Goal: Use online tool/utility: Utilize a website feature to perform a specific function

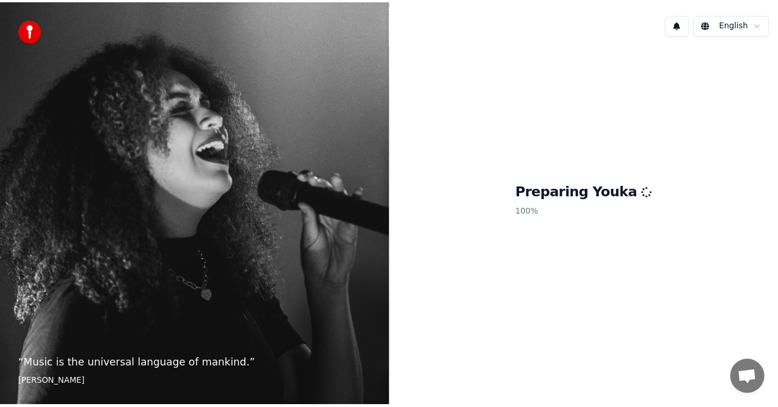
scroll to position [27, 0]
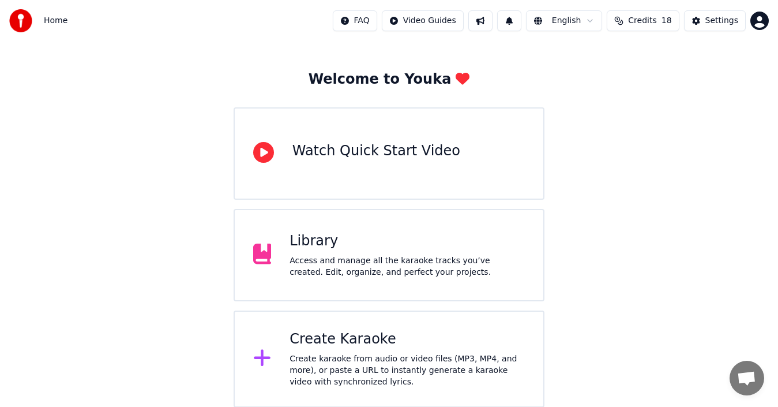
scroll to position [41, 0]
click at [424, 286] on div "Library Access and manage all the karaoke tracks you’ve created. Edit, organize…" at bounding box center [390, 254] width 312 height 92
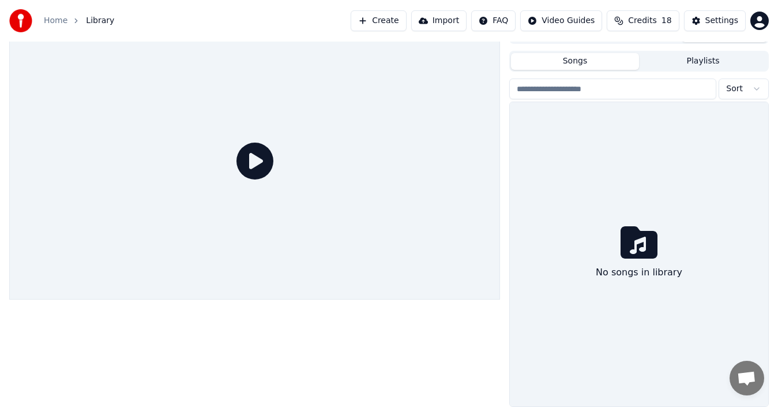
scroll to position [18, 0]
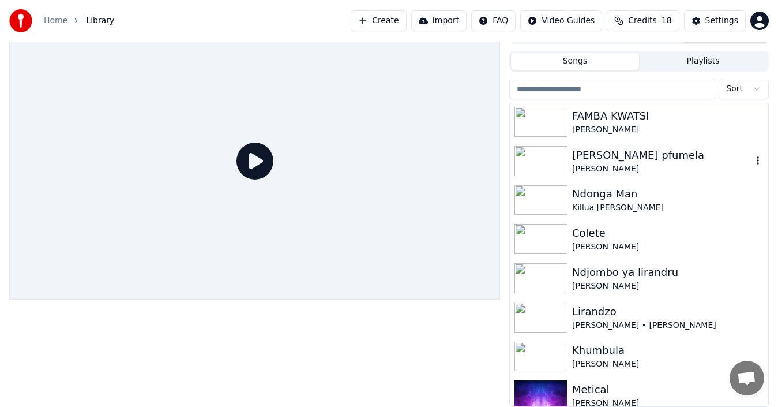
click at [596, 162] on div "[PERSON_NAME] pfumela" at bounding box center [662, 155] width 180 height 16
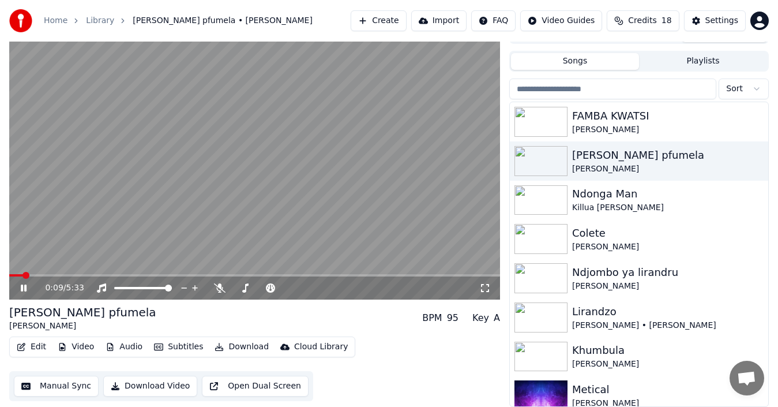
click at [60, 384] on button "Manual Sync" at bounding box center [56, 386] width 85 height 21
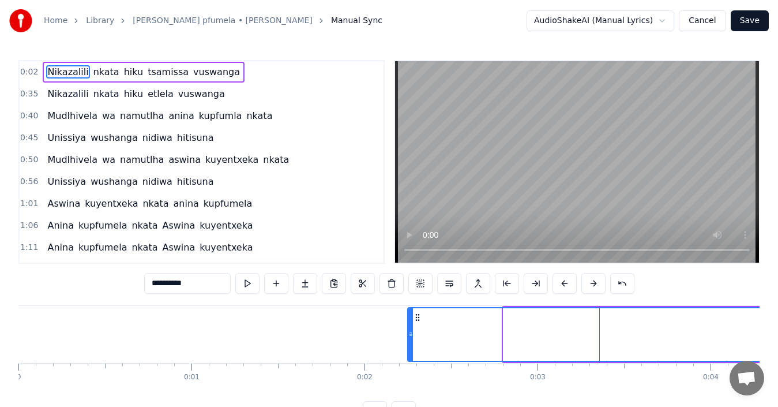
drag, startPoint x: 539, startPoint y: 340, endPoint x: 556, endPoint y: 344, distance: 17.8
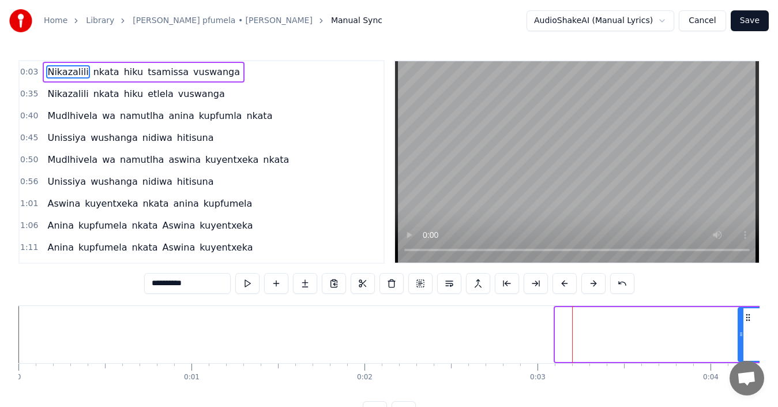
drag, startPoint x: 556, startPoint y: 344, endPoint x: 739, endPoint y: 346, distance: 182.9
click at [739, 346] on div at bounding box center [741, 334] width 5 height 52
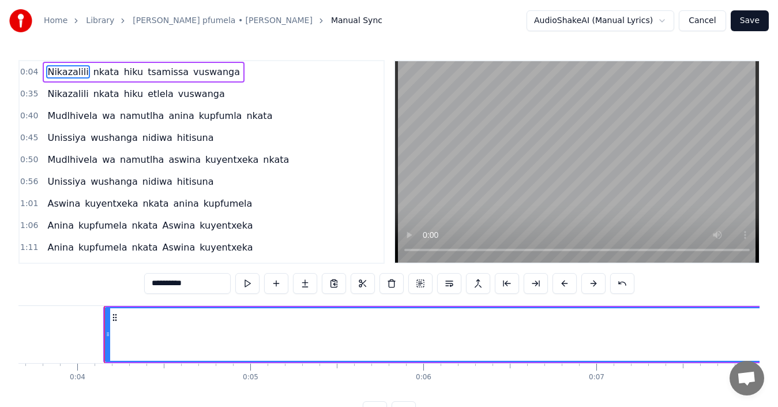
scroll to position [0, 662]
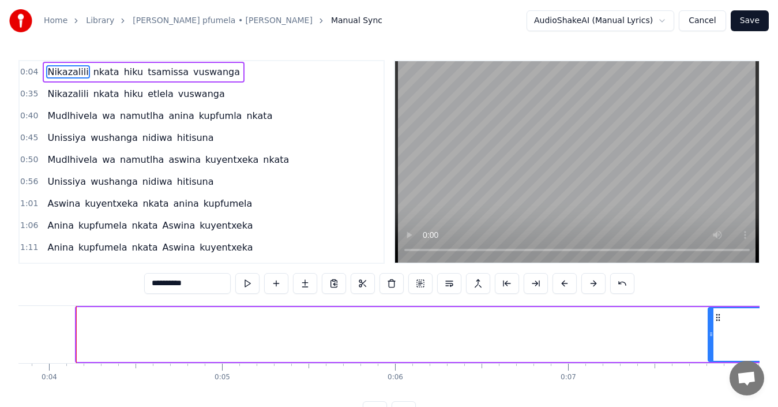
drag, startPoint x: 79, startPoint y: 337, endPoint x: 711, endPoint y: 336, distance: 631.7
click at [711, 336] on icon at bounding box center [711, 333] width 5 height 9
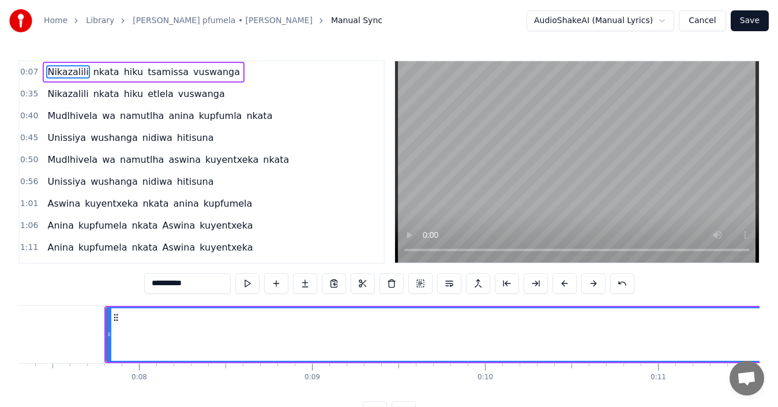
scroll to position [0, 1295]
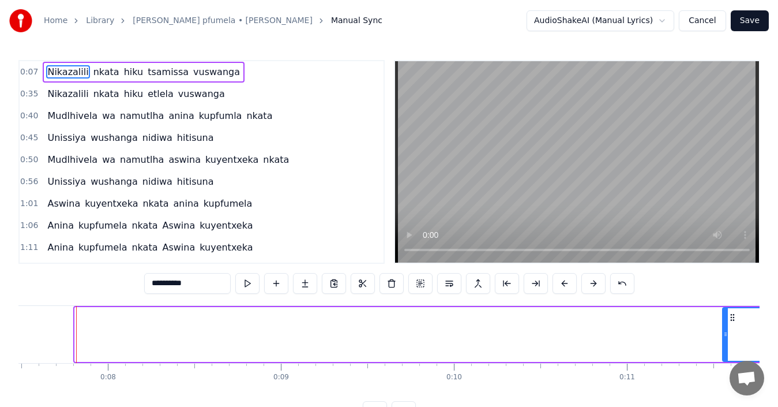
drag, startPoint x: 79, startPoint y: 332, endPoint x: 729, endPoint y: 382, distance: 651.5
click at [729, 382] on div "Nikazalili nkata hiku tsamissa vuswanga Nikazalili nkata hiku etlela vuswanga M…" at bounding box center [388, 348] width 741 height 87
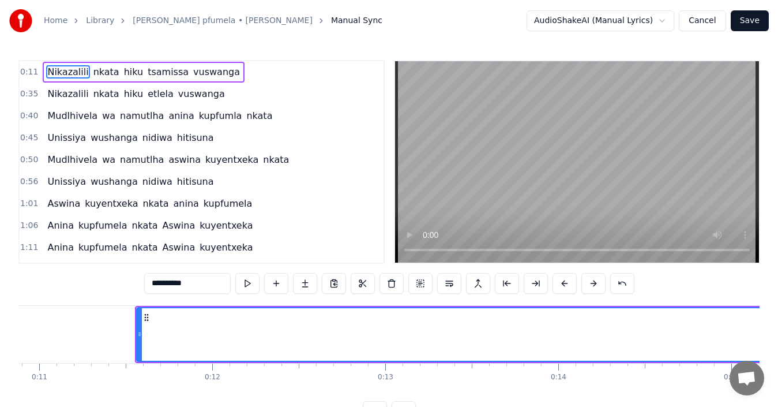
scroll to position [0, 1895]
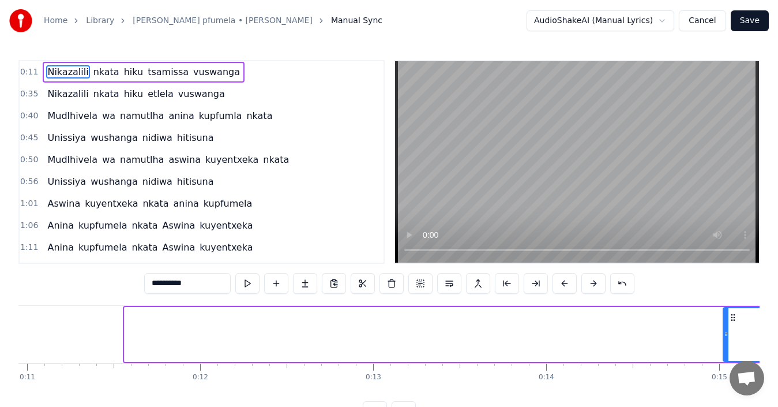
drag, startPoint x: 126, startPoint y: 336, endPoint x: 725, endPoint y: 351, distance: 599.0
click at [725, 351] on div at bounding box center [726, 334] width 5 height 52
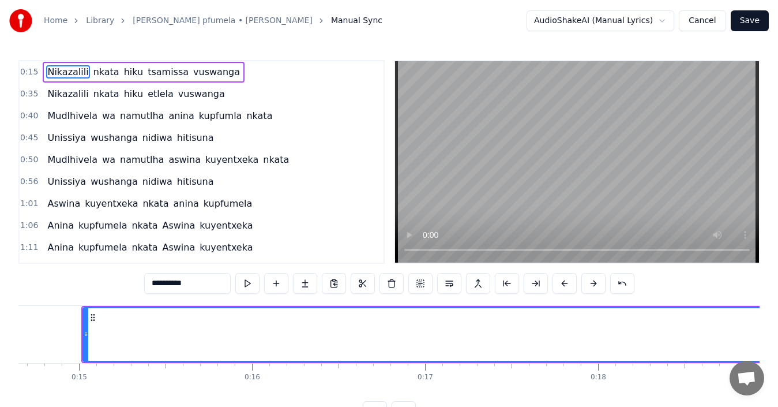
scroll to position [0, 2543]
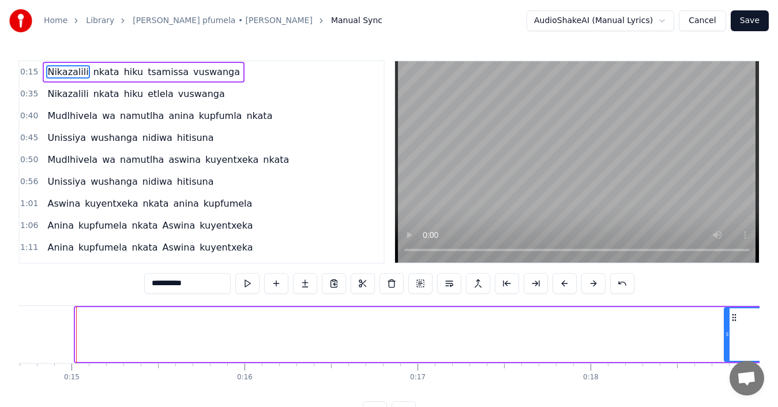
drag, startPoint x: 78, startPoint y: 334, endPoint x: 727, endPoint y: 399, distance: 652.2
click at [727, 392] on div "Nikazalili nkata hiku tsamissa vuswanga Nikazalili nkata hiku etlela vuswanga M…" at bounding box center [388, 348] width 741 height 87
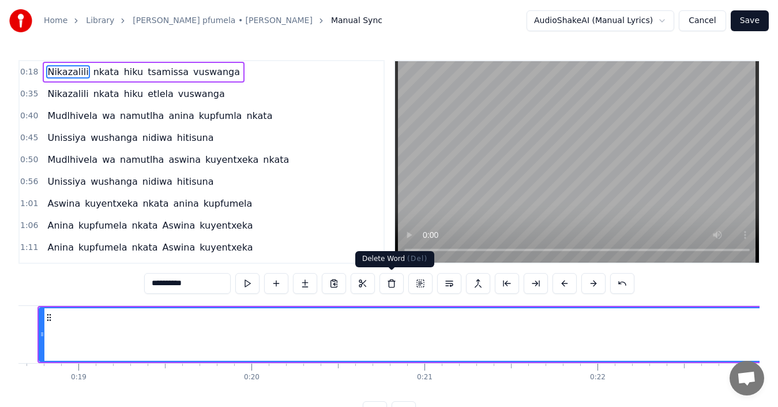
scroll to position [0, 3235]
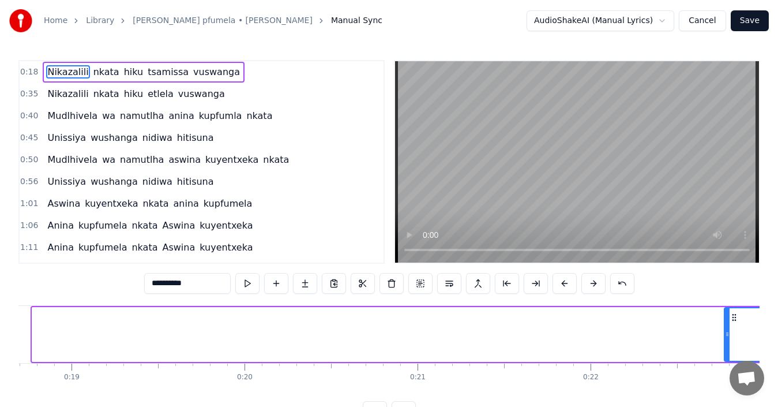
drag, startPoint x: 35, startPoint y: 330, endPoint x: 727, endPoint y: 427, distance: 699.6
click at [727, 406] on html "Home Library [PERSON_NAME] • [PERSON_NAME] Nhantumbo Manual Sync AudioShakeAI (…" at bounding box center [389, 220] width 778 height 440
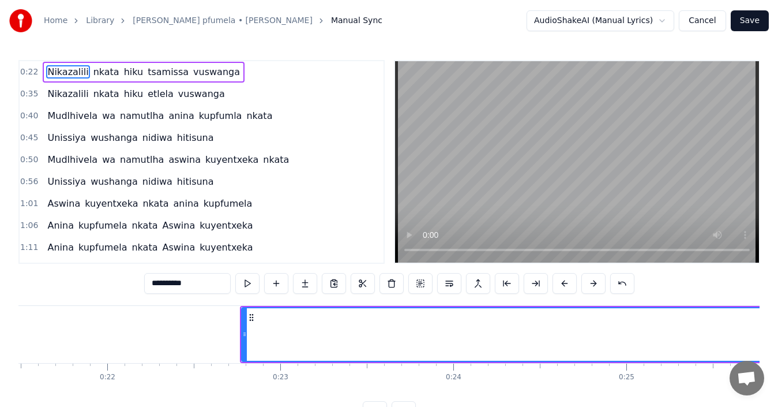
scroll to position [0, 3743]
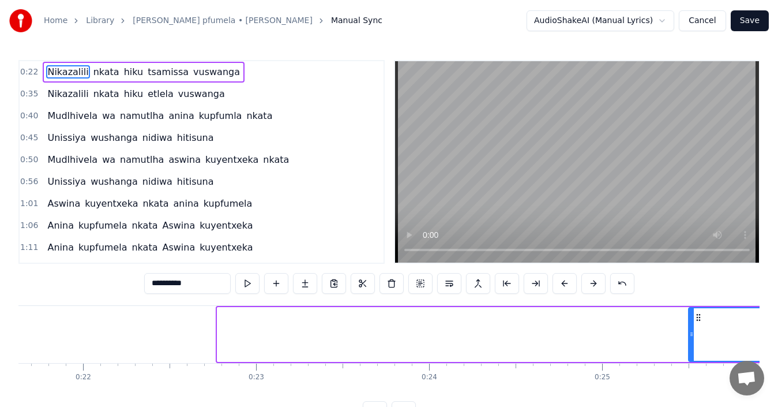
drag, startPoint x: 219, startPoint y: 335, endPoint x: 691, endPoint y: 356, distance: 471.8
click at [691, 356] on div at bounding box center [691, 334] width 5 height 52
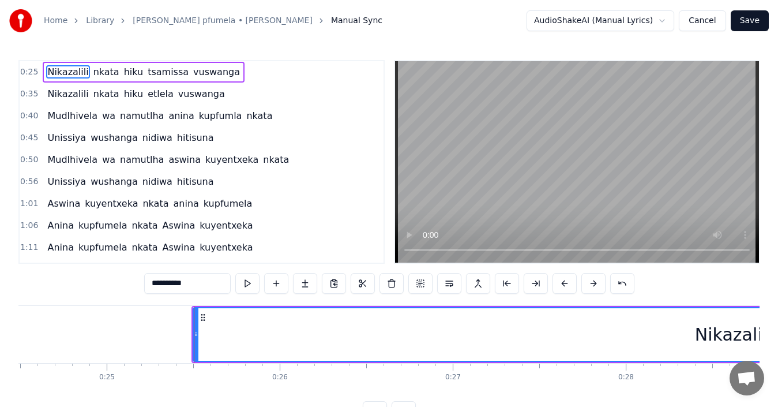
scroll to position [0, 4296]
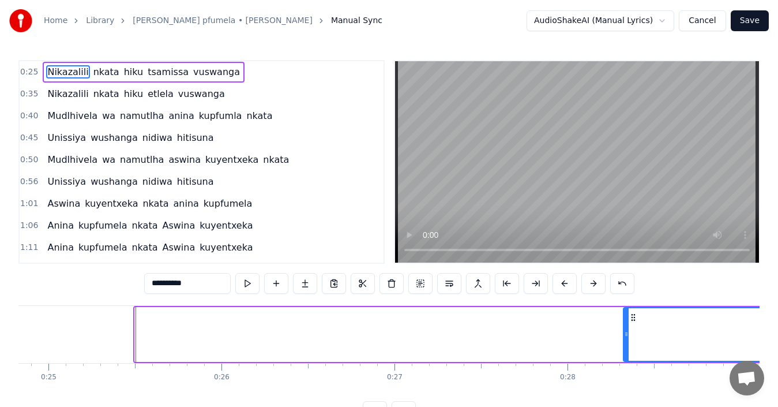
drag, startPoint x: 137, startPoint y: 339, endPoint x: 625, endPoint y: 376, distance: 490.0
click at [625, 376] on div "Nikazalili nkata hiku tsamissa vuswanga Nikazalili nkata hiku etlela vuswanga M…" at bounding box center [388, 348] width 741 height 87
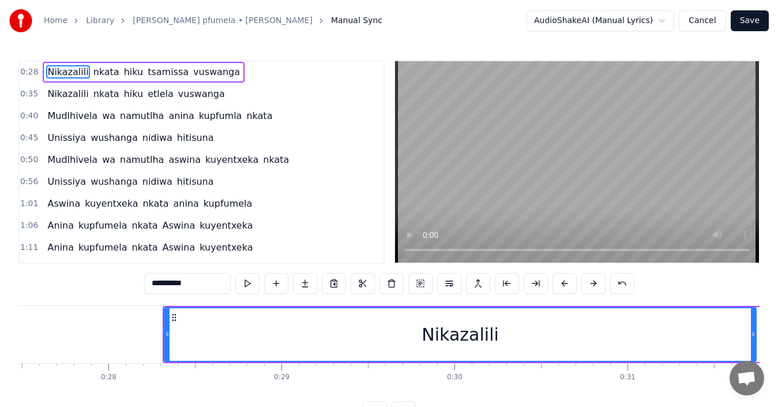
scroll to position [0, 4758]
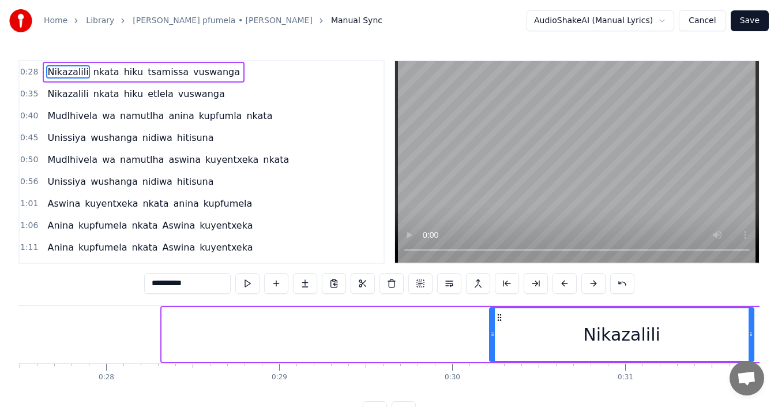
drag, startPoint x: 165, startPoint y: 335, endPoint x: 493, endPoint y: 369, distance: 329.4
click at [493, 369] on div "Nikazalili nkata hiku tsamissa vuswanga Nikazalili nkata hiku etlela vuswanga M…" at bounding box center [388, 348] width 741 height 87
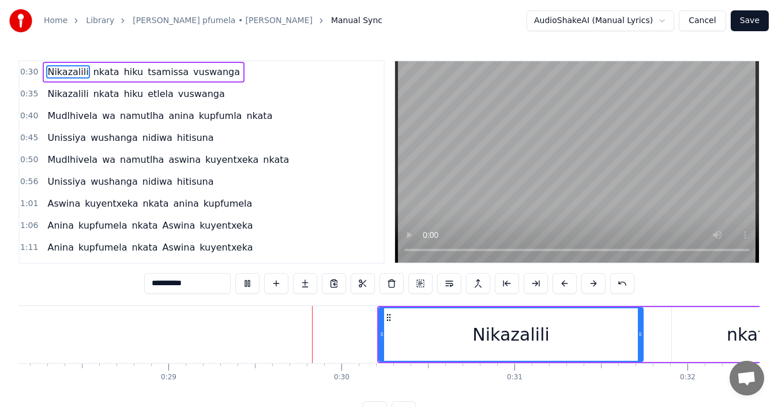
scroll to position [0, 4993]
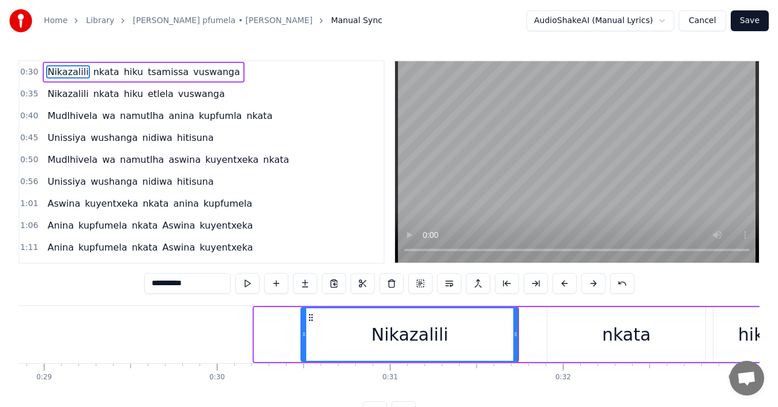
drag, startPoint x: 257, startPoint y: 335, endPoint x: 304, endPoint y: 332, distance: 46.8
click at [304, 332] on icon at bounding box center [304, 333] width 5 height 9
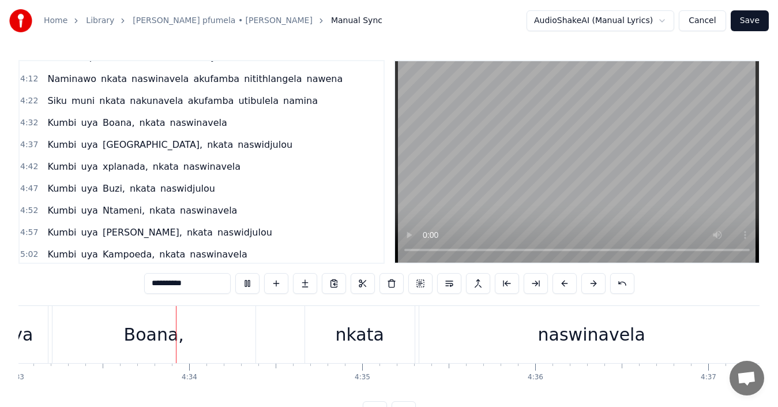
scroll to position [0, 47267]
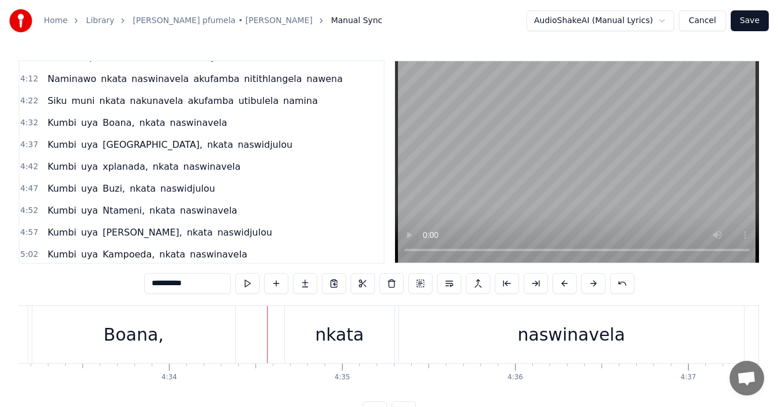
click at [117, 126] on span "Boana," at bounding box center [119, 122] width 35 height 13
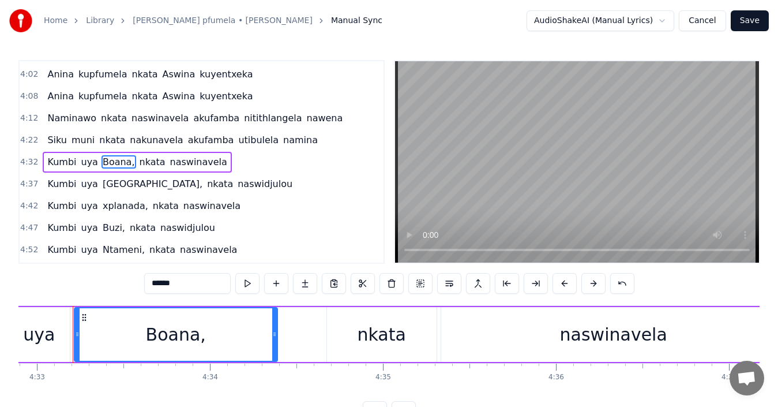
scroll to position [0, 47222]
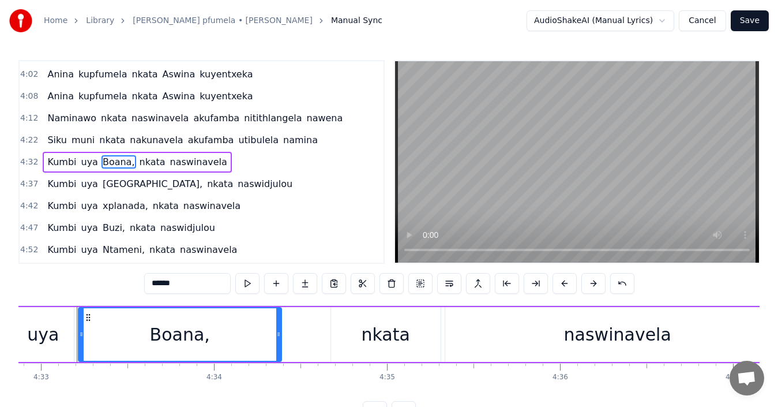
click at [172, 285] on input "******" at bounding box center [187, 283] width 87 height 21
type input "*"
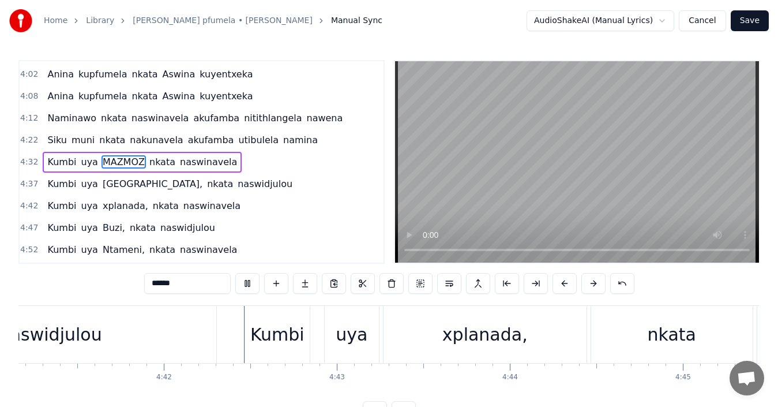
scroll to position [0, 48709]
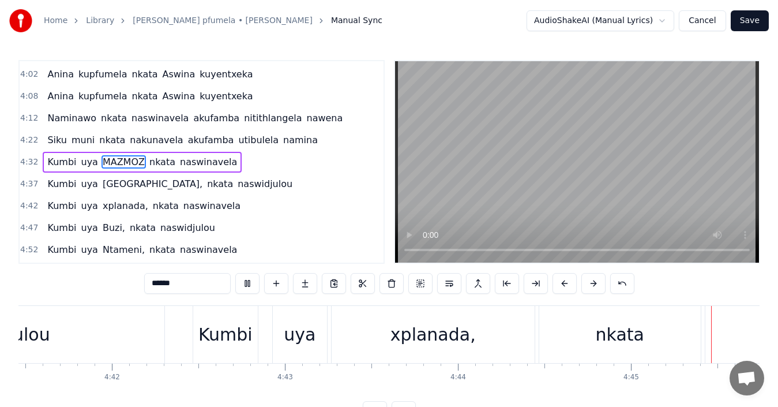
click at [110, 182] on span "[GEOGRAPHIC_DATA]," at bounding box center [153, 183] width 102 height 13
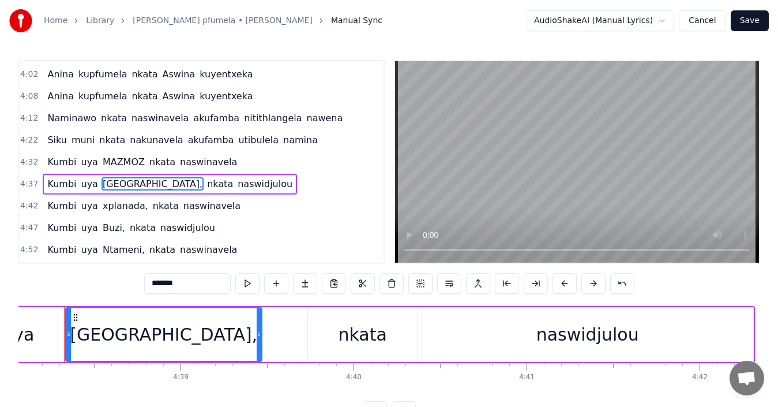
scroll to position [0, 48108]
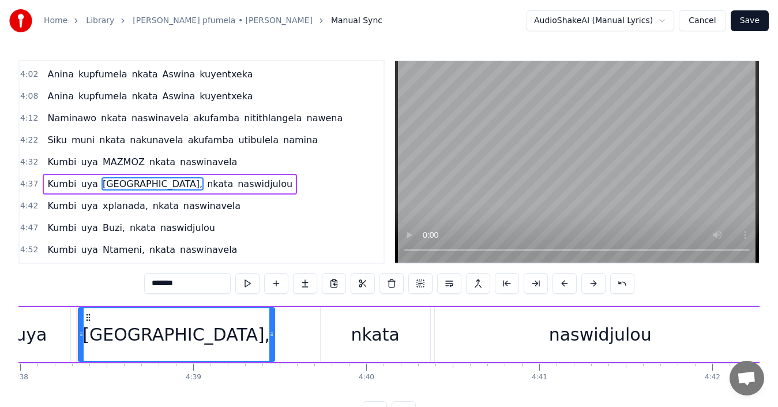
click at [178, 287] on input "*******" at bounding box center [187, 283] width 87 height 21
click at [182, 287] on input "*******" at bounding box center [187, 283] width 87 height 21
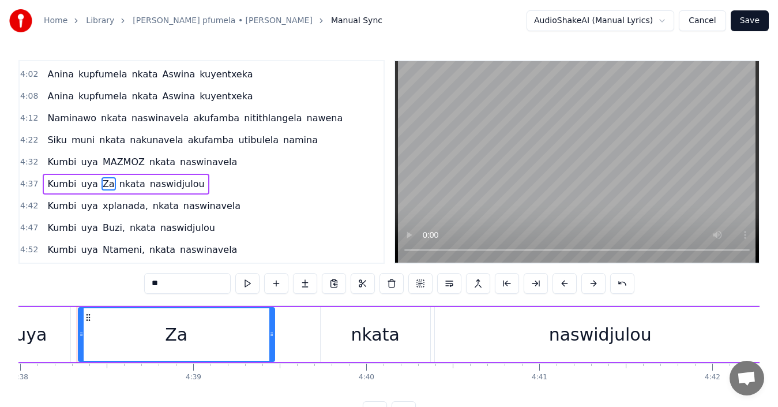
type input "*"
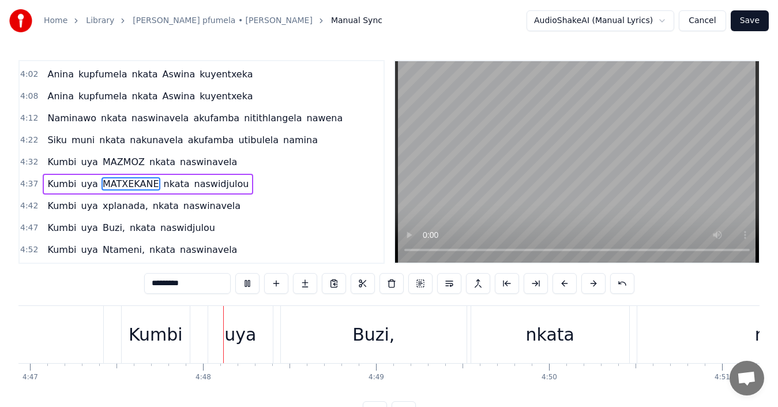
scroll to position [0, 49684]
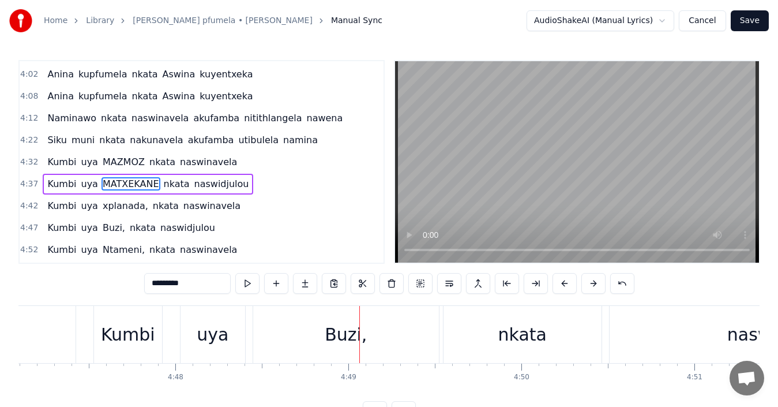
click at [111, 201] on span "xplanada," at bounding box center [126, 205] width 48 height 13
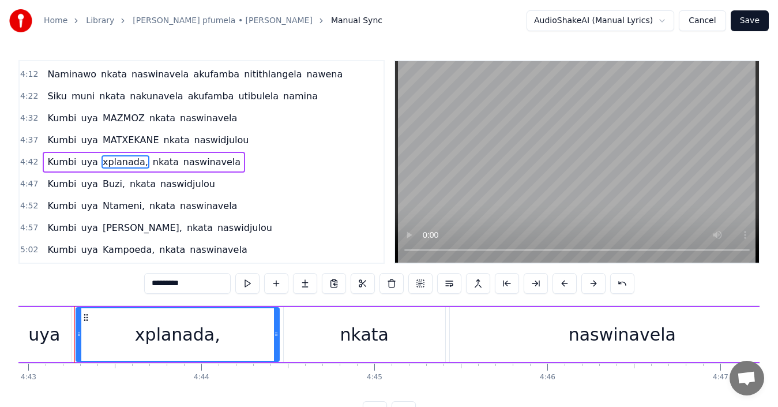
scroll to position [0, 48963]
click at [117, 163] on span "xplanada," at bounding box center [126, 161] width 48 height 13
drag, startPoint x: 190, startPoint y: 286, endPoint x: 140, endPoint y: 279, distance: 50.6
click at [140, 279] on div "0:30 Nikazalili nkata hiku tsamissa vuswanga 0:35 Nikazalili nkata hiku etlela …" at bounding box center [388, 241] width 741 height 362
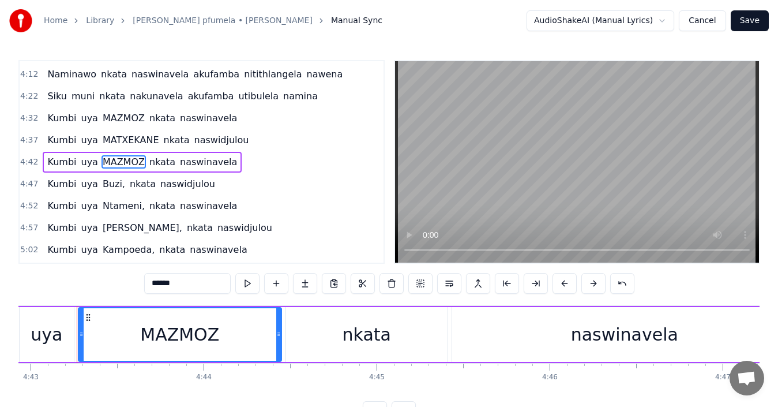
click at [102, 186] on span "Buzi," at bounding box center [114, 183] width 25 height 13
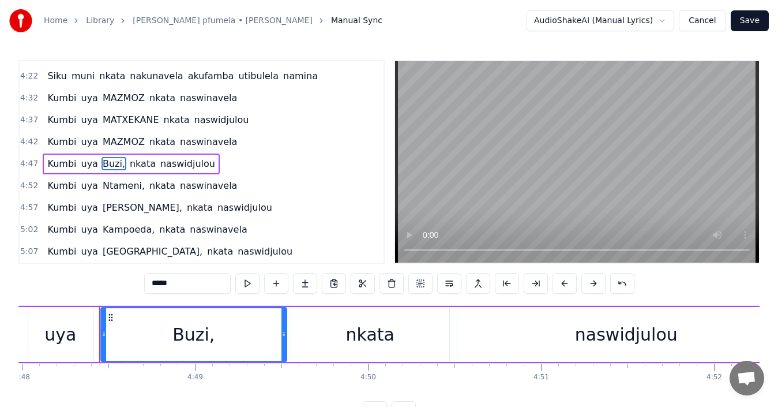
scroll to position [0, 49860]
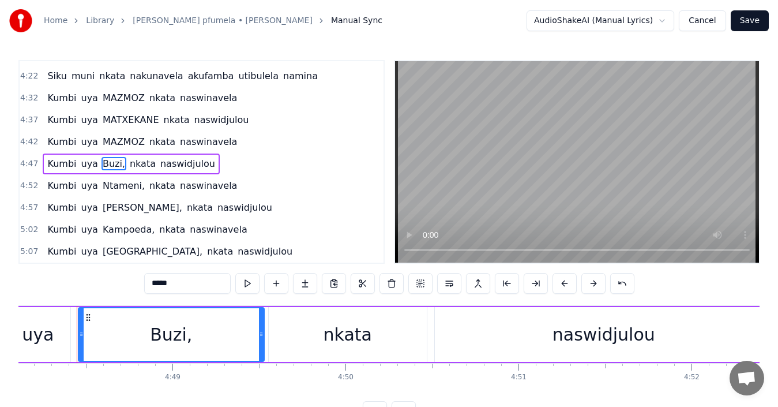
drag, startPoint x: 177, startPoint y: 291, endPoint x: 123, endPoint y: 273, distance: 57.1
click at [123, 273] on div "0:30 Nikazalili nkata hiku tsamissa vuswanga 0:35 Nikazalili nkata hiku etlela …" at bounding box center [388, 241] width 741 height 362
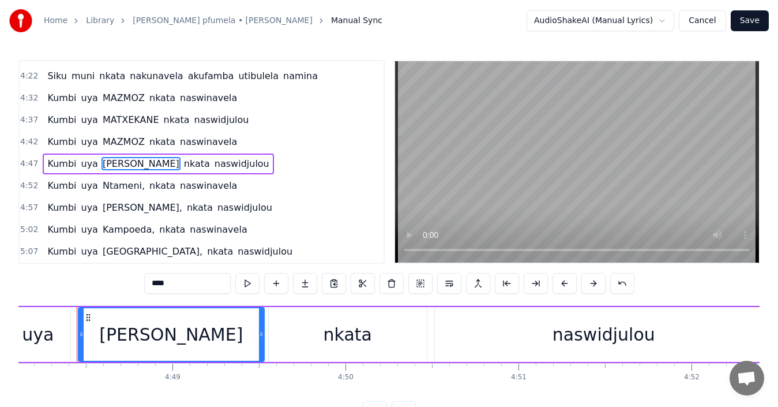
type input "****"
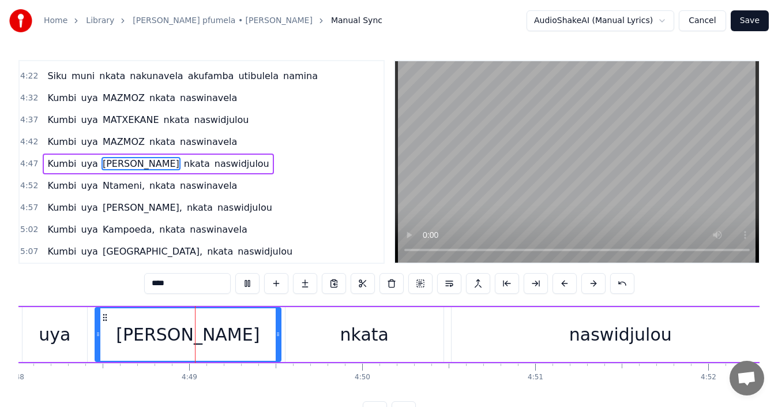
scroll to position [0, 49850]
